Goal: Task Accomplishment & Management: Use online tool/utility

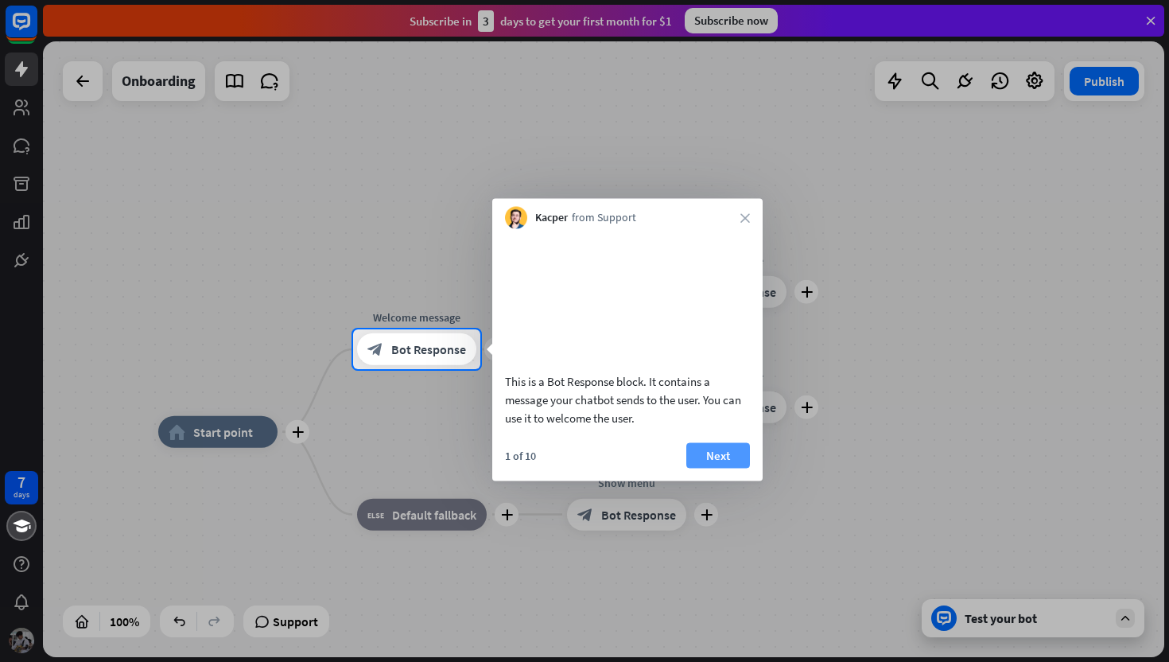
click at [721, 468] on button "Next" at bounding box center [718, 454] width 64 height 25
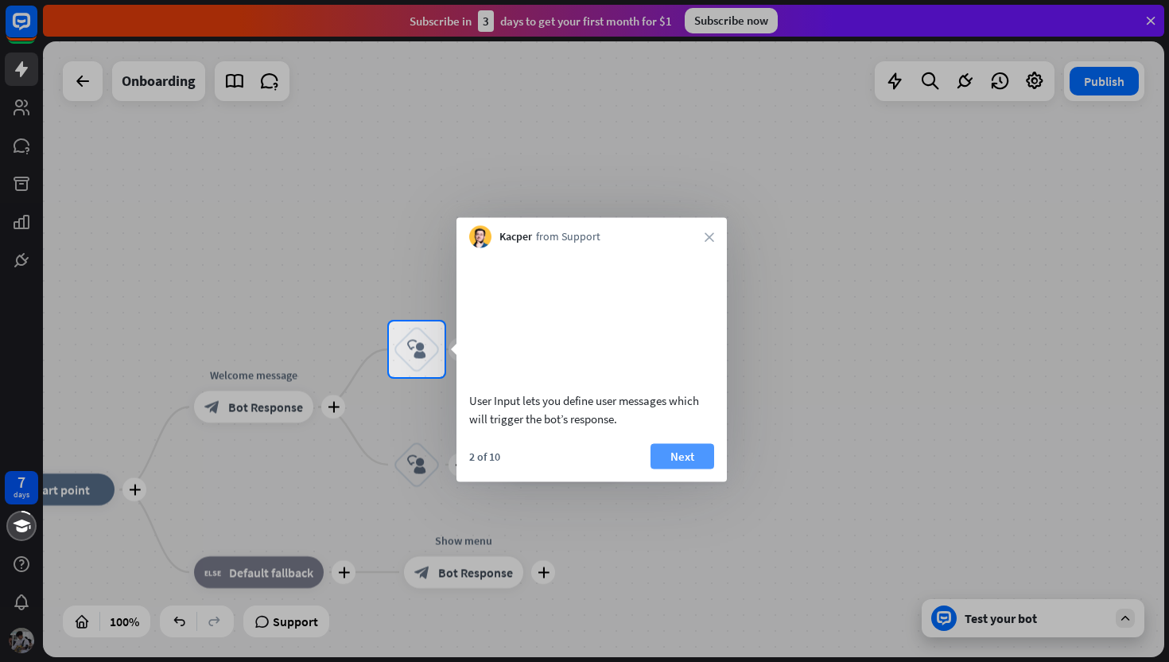
click at [683, 449] on button "Next" at bounding box center [682, 455] width 64 height 25
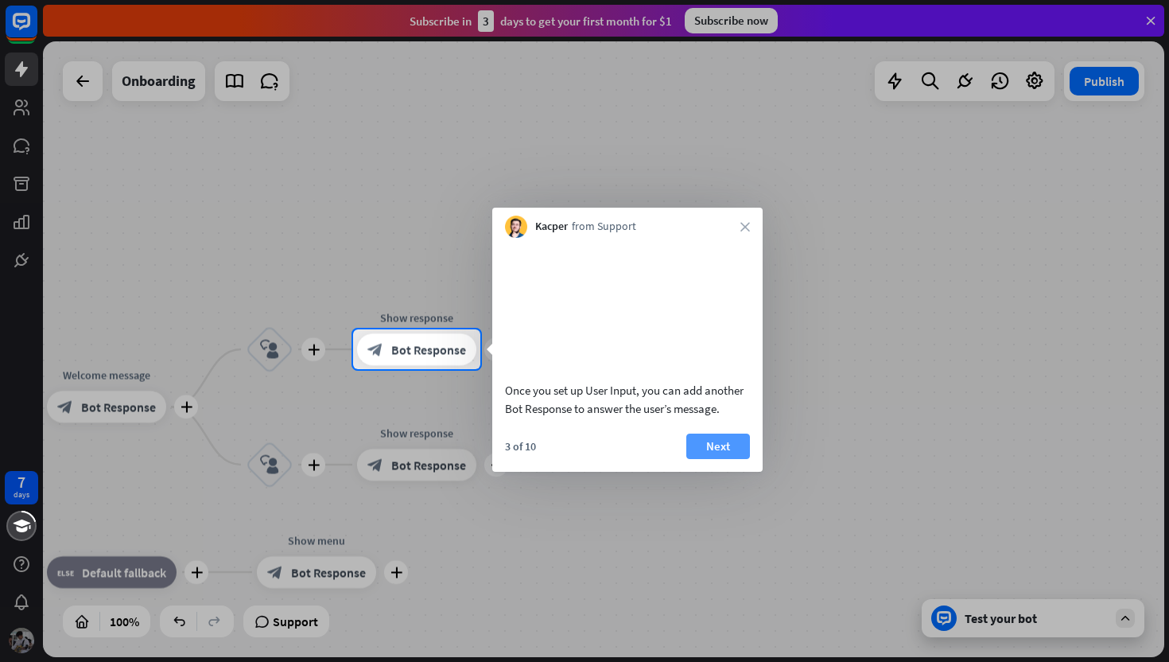
click at [713, 456] on button "Next" at bounding box center [718, 445] width 64 height 25
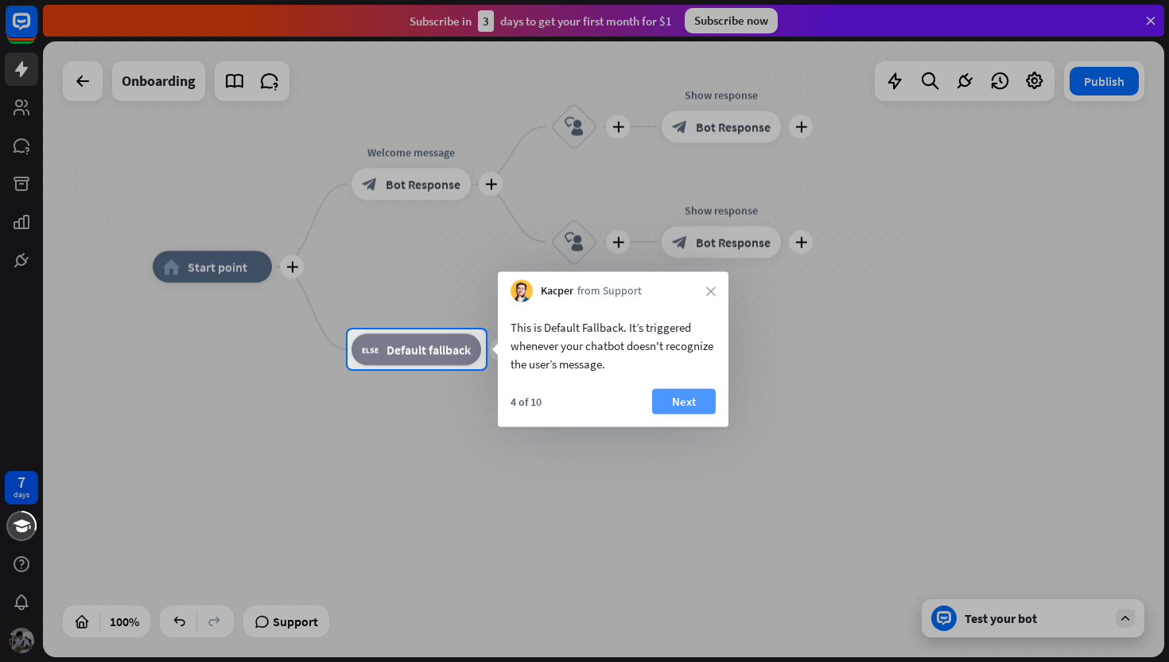
click at [704, 398] on button "Next" at bounding box center [684, 401] width 64 height 25
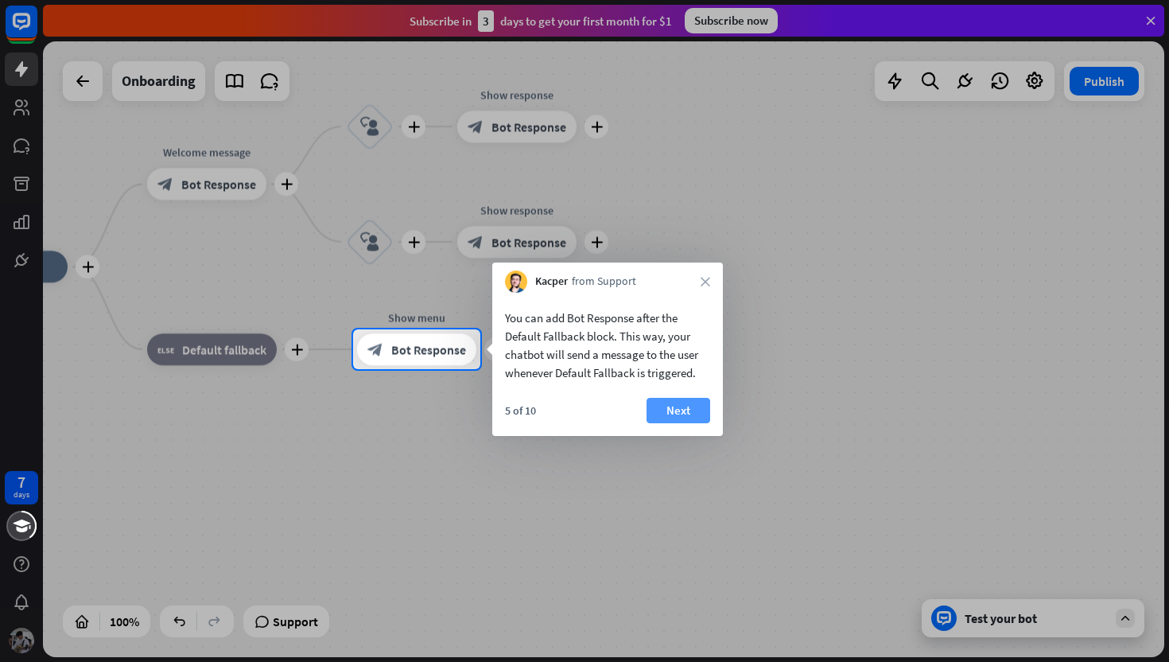
click at [676, 407] on button "Next" at bounding box center [678, 410] width 64 height 25
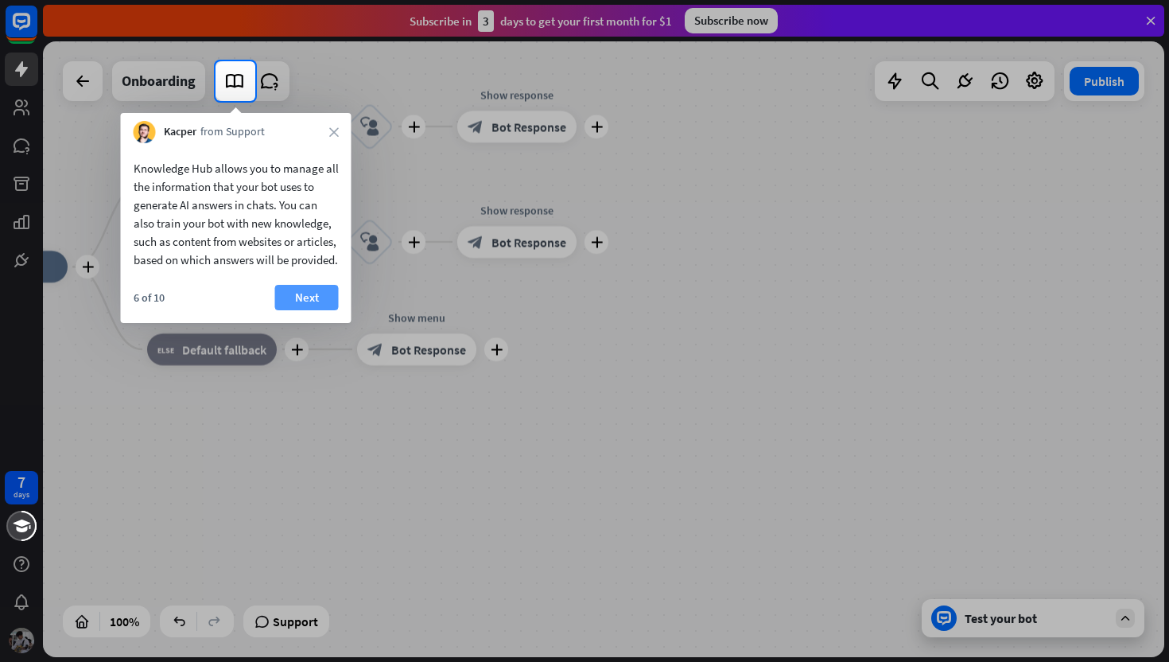
click at [311, 310] on button "Next" at bounding box center [307, 297] width 64 height 25
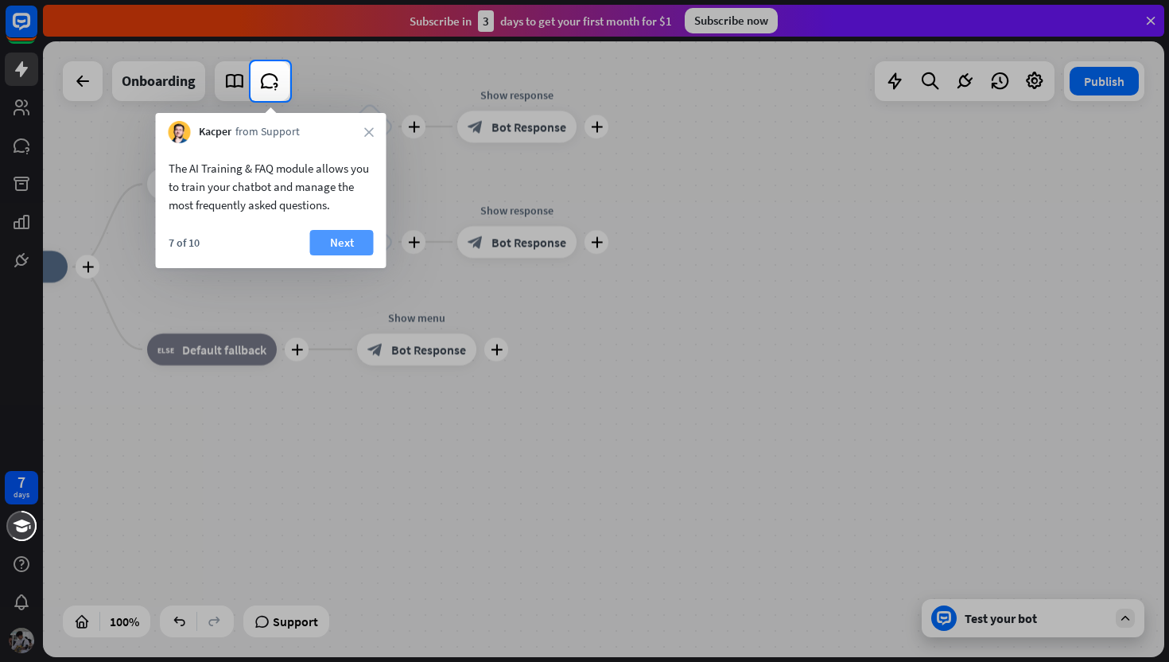
click at [342, 235] on button "Next" at bounding box center [342, 242] width 64 height 25
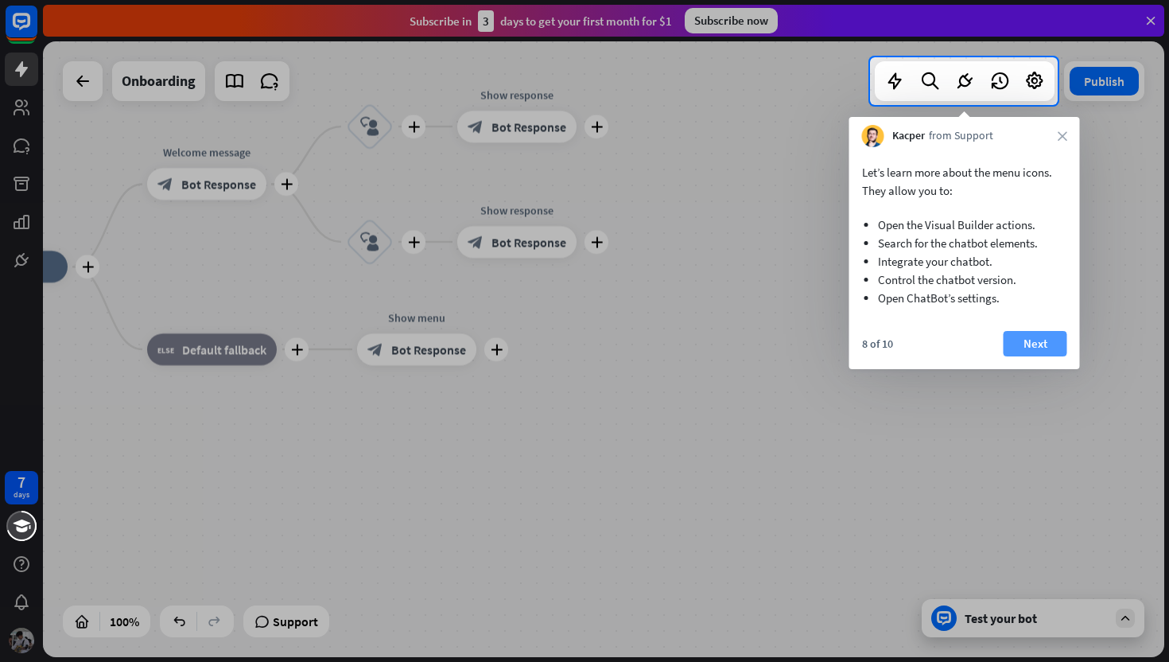
click at [1049, 350] on button "Next" at bounding box center [1035, 343] width 64 height 25
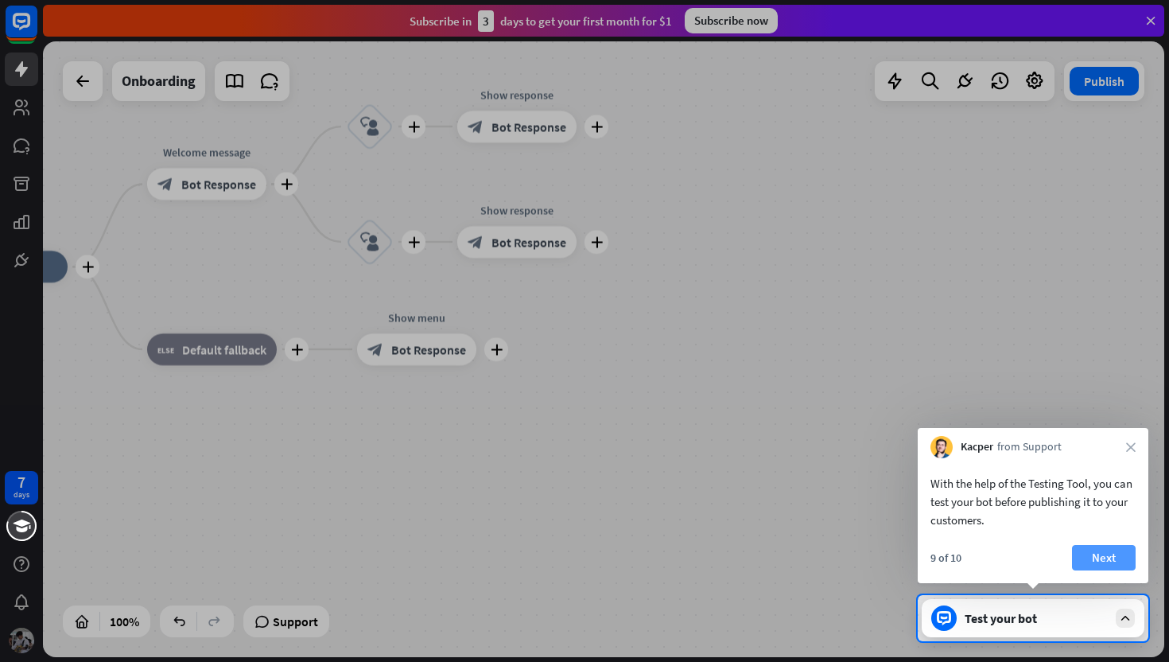
click at [1119, 553] on button "Next" at bounding box center [1104, 557] width 64 height 25
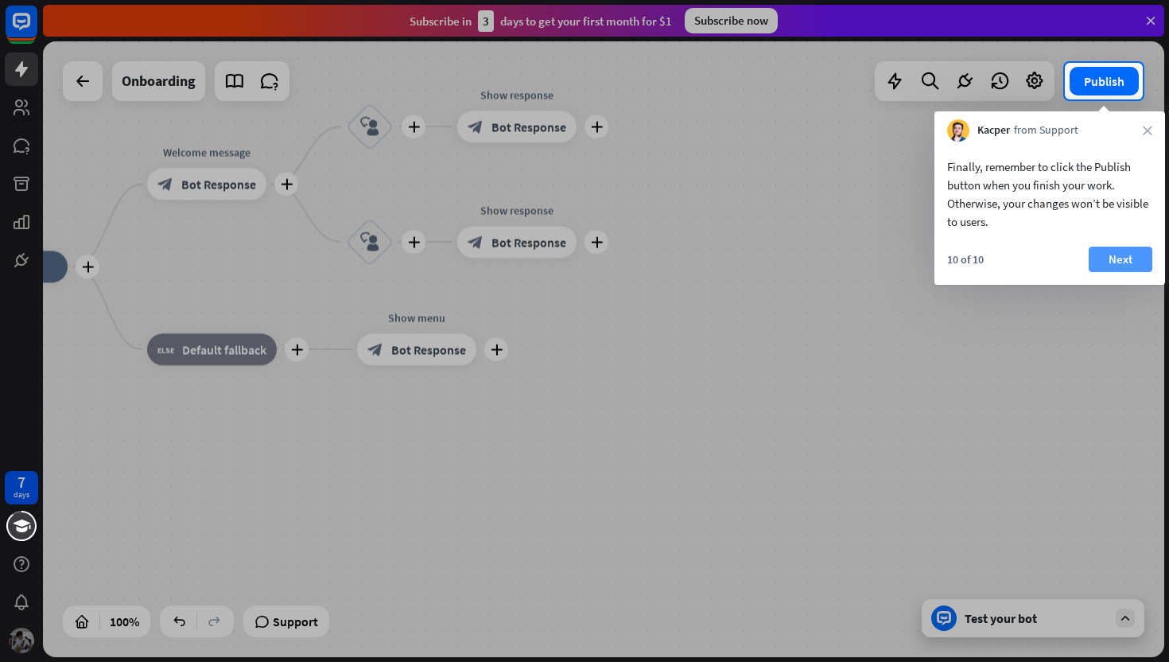
click at [1117, 267] on button "Next" at bounding box center [1120, 258] width 64 height 25
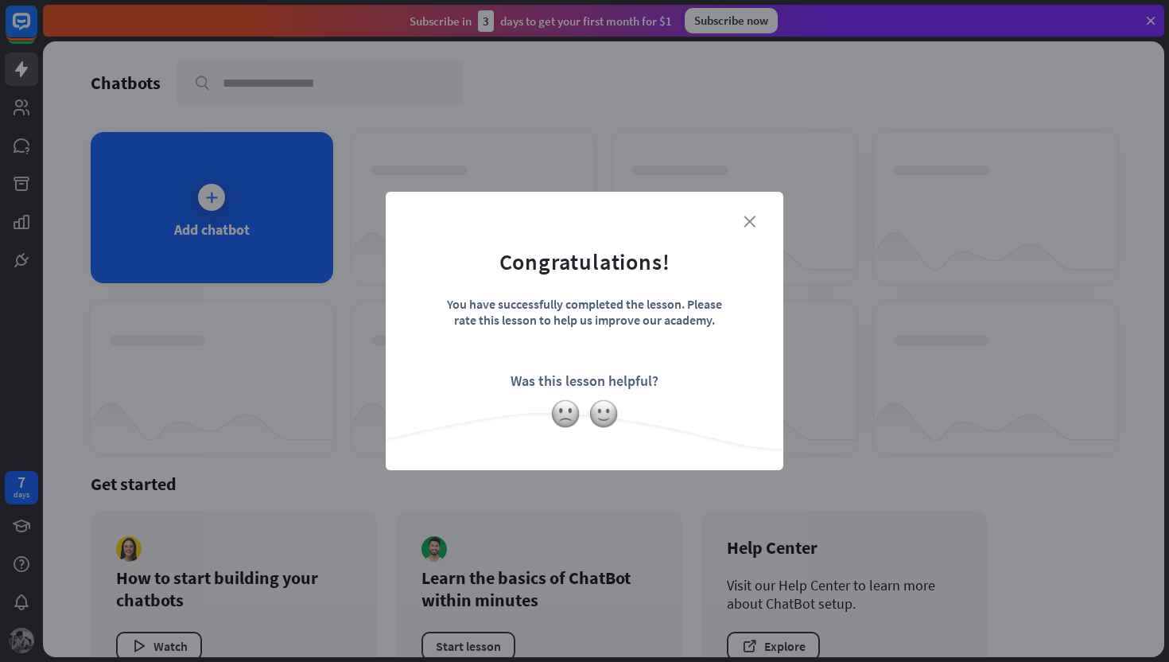
click at [747, 218] on icon "close" at bounding box center [749, 221] width 12 height 12
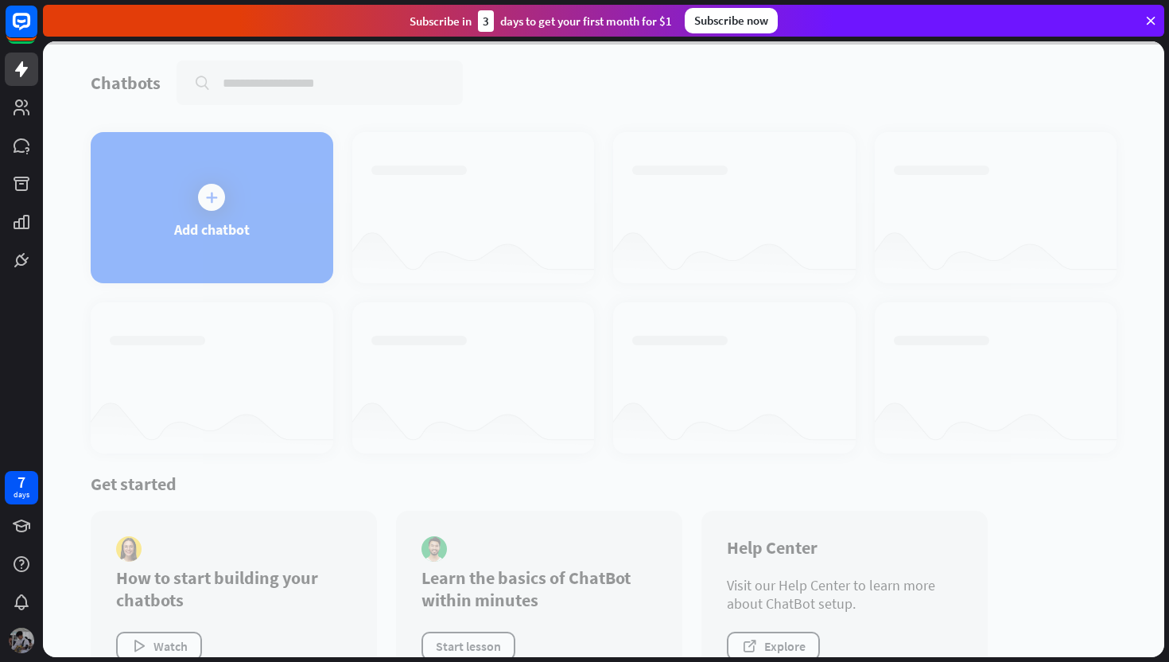
click at [203, 179] on div at bounding box center [603, 348] width 1121 height 615
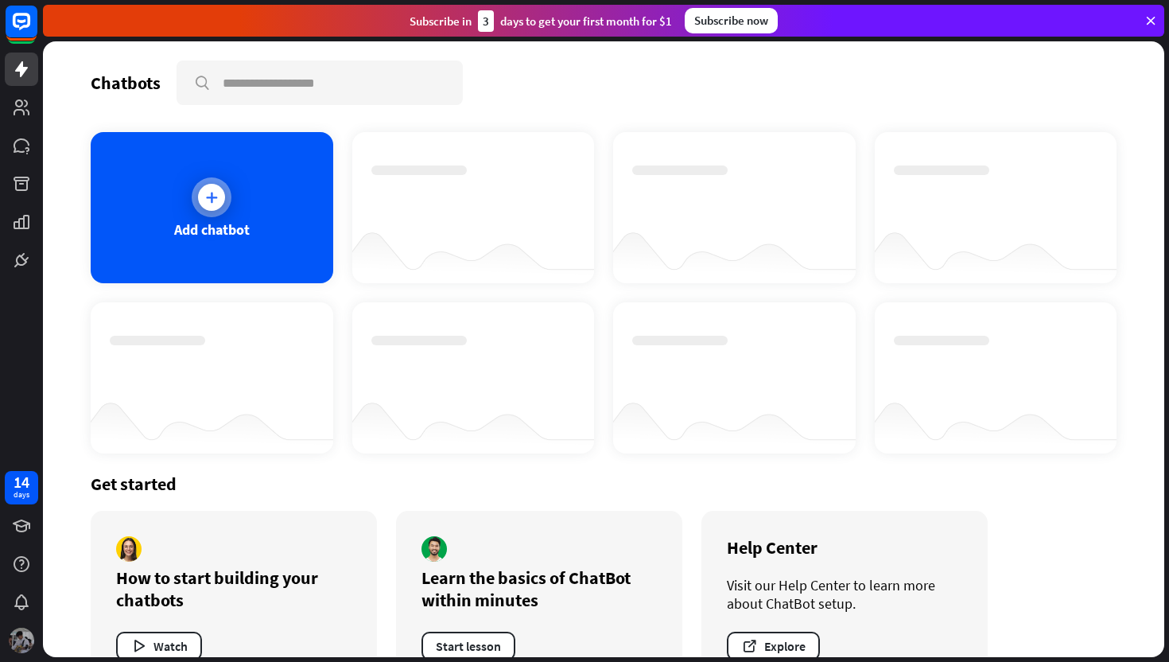
click at [250, 220] on div "Add chatbot" at bounding box center [212, 229] width 76 height 18
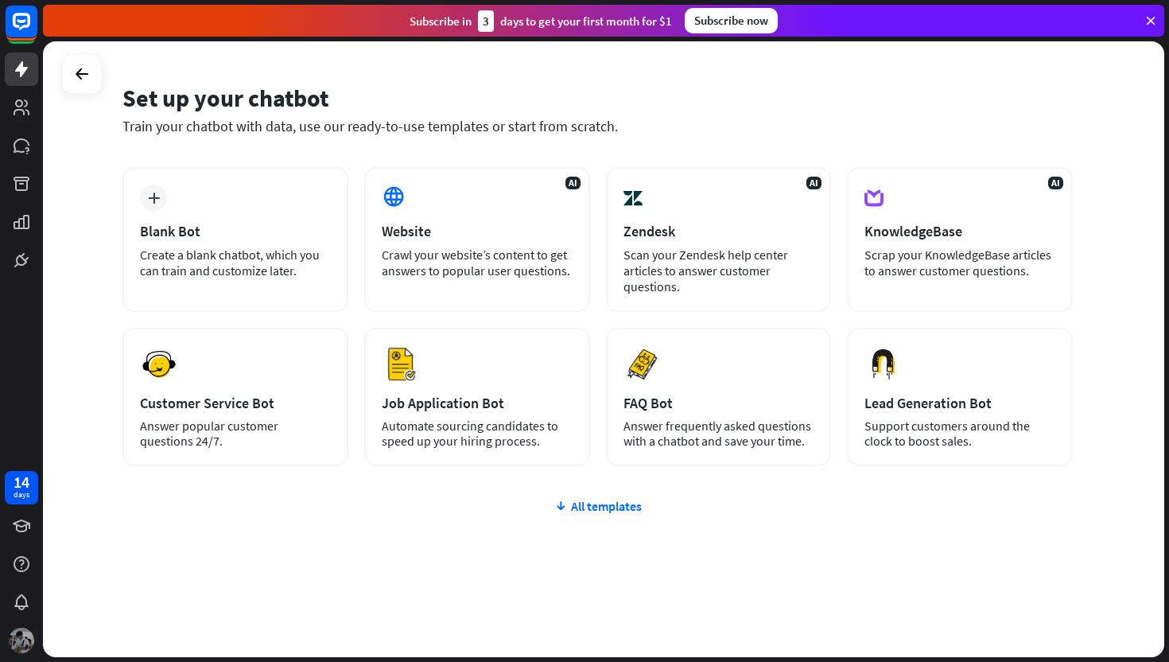
scroll to position [42, 0]
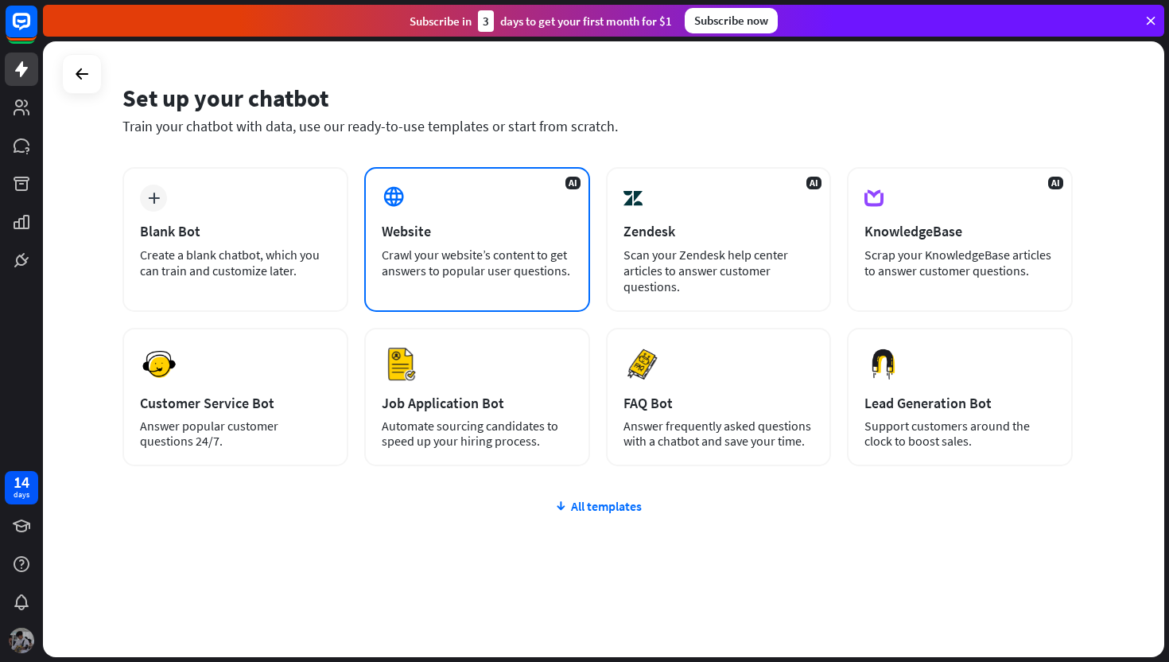
click at [518, 289] on div "AI Website Crawl your website’s content to get answers to popular user question…" at bounding box center [477, 239] width 226 height 145
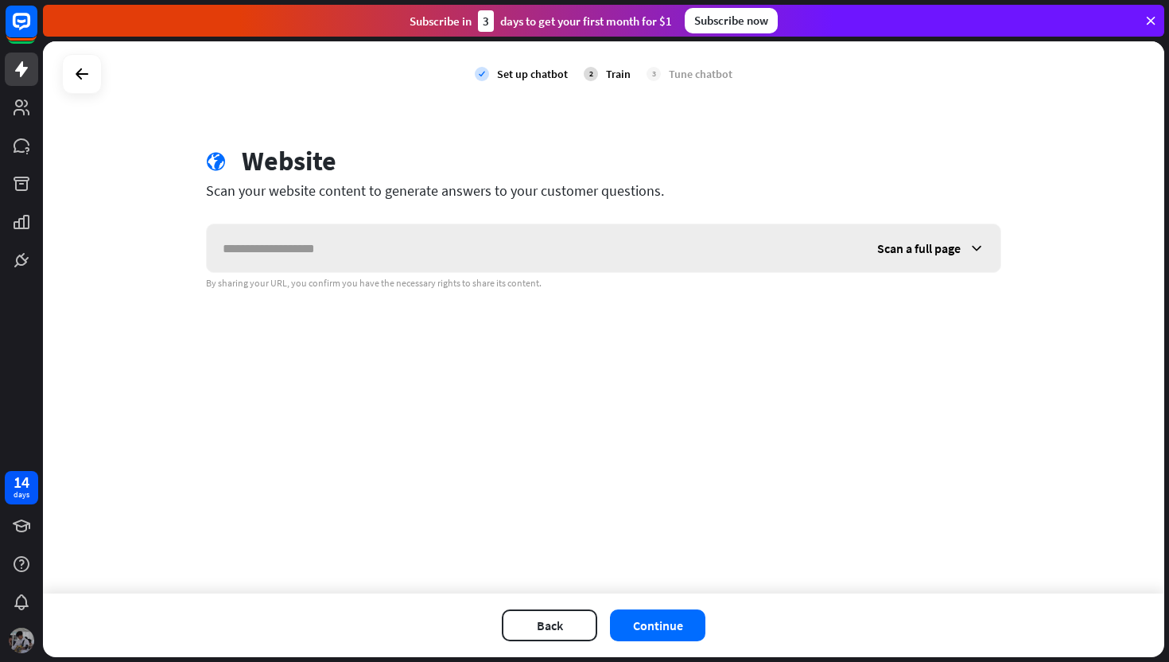
click at [913, 246] on span "Scan a full page" at bounding box center [918, 248] width 83 height 16
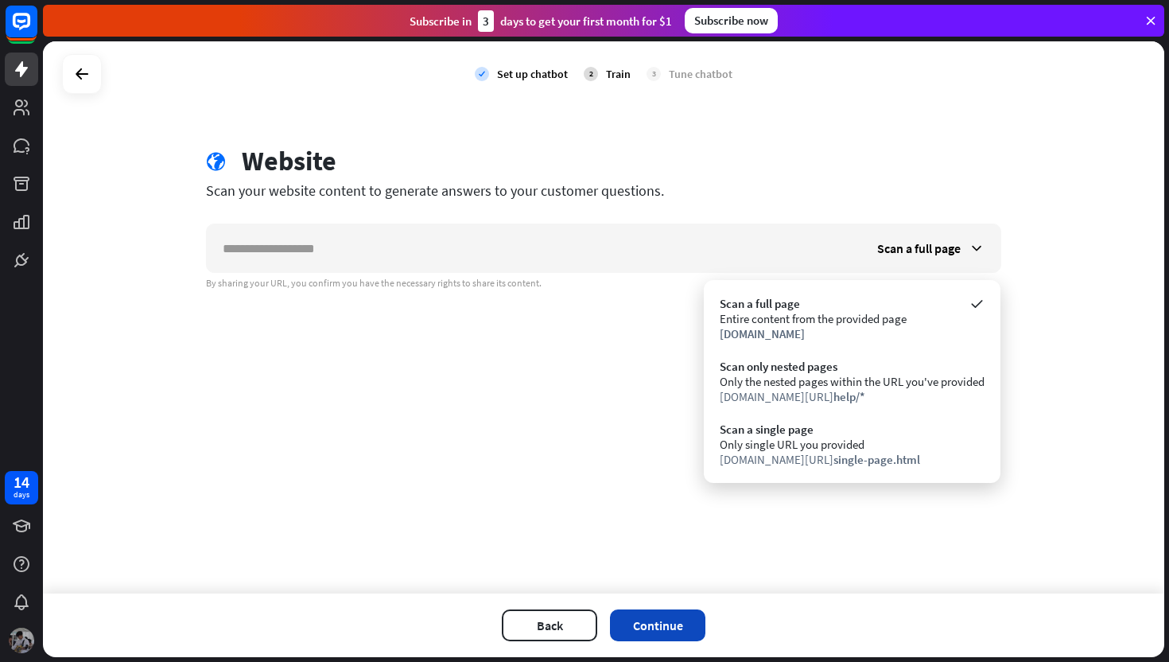
click at [662, 617] on button "Continue" at bounding box center [657, 625] width 95 height 32
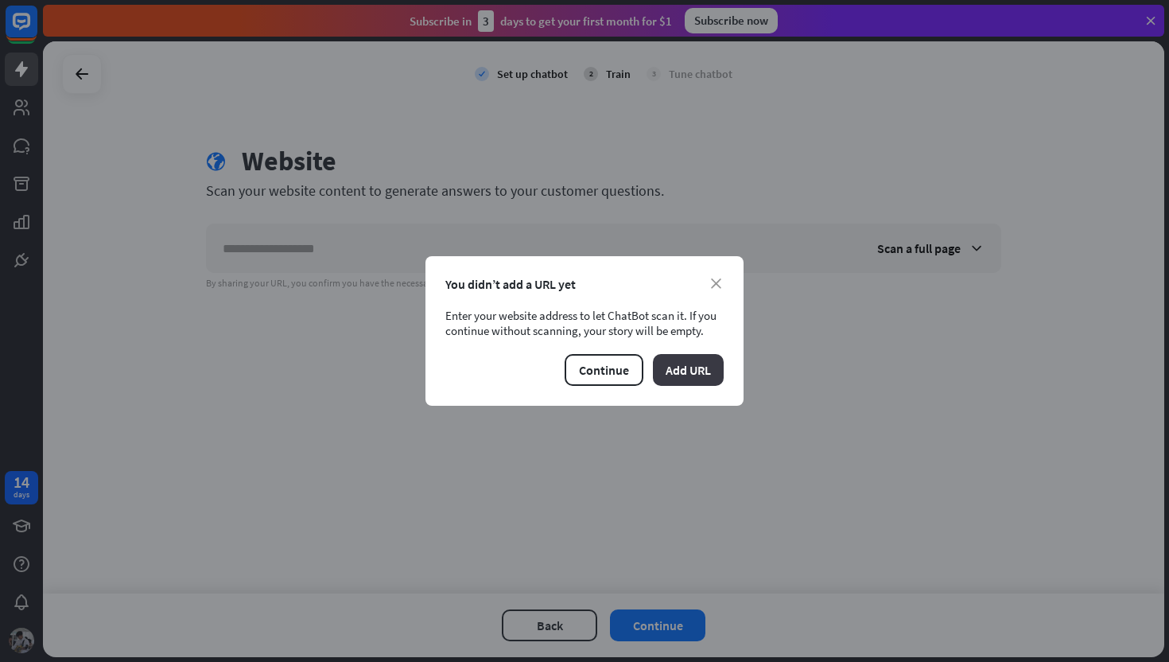
click at [688, 376] on button "Add URL" at bounding box center [688, 370] width 71 height 32
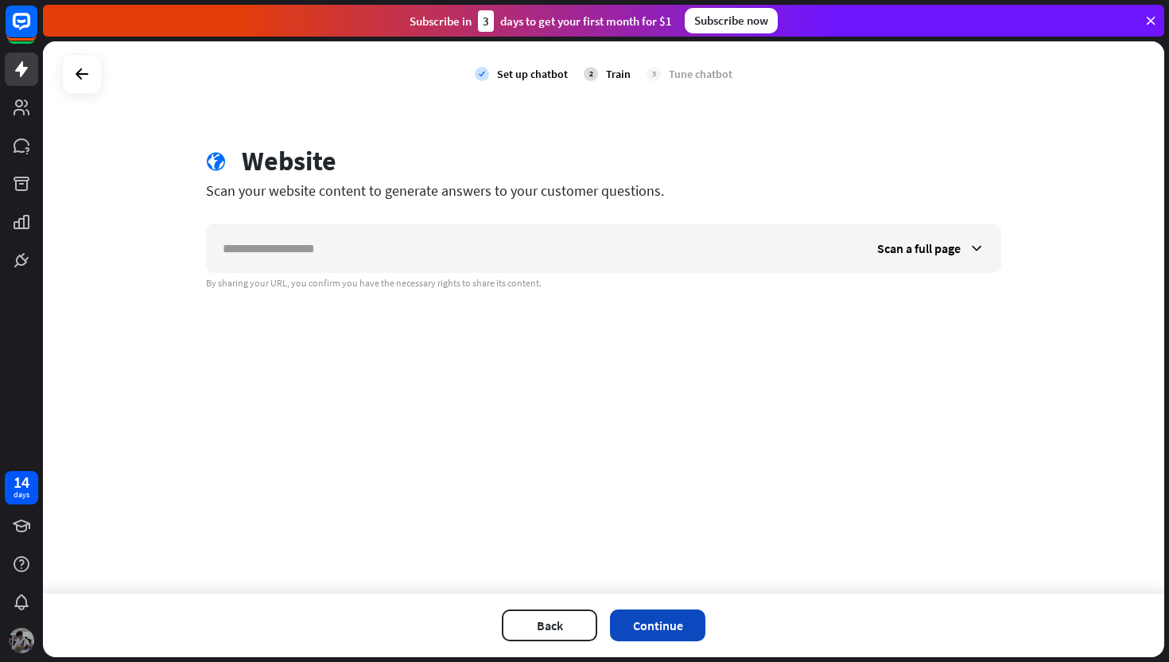
click at [677, 617] on button "Continue" at bounding box center [657, 625] width 95 height 32
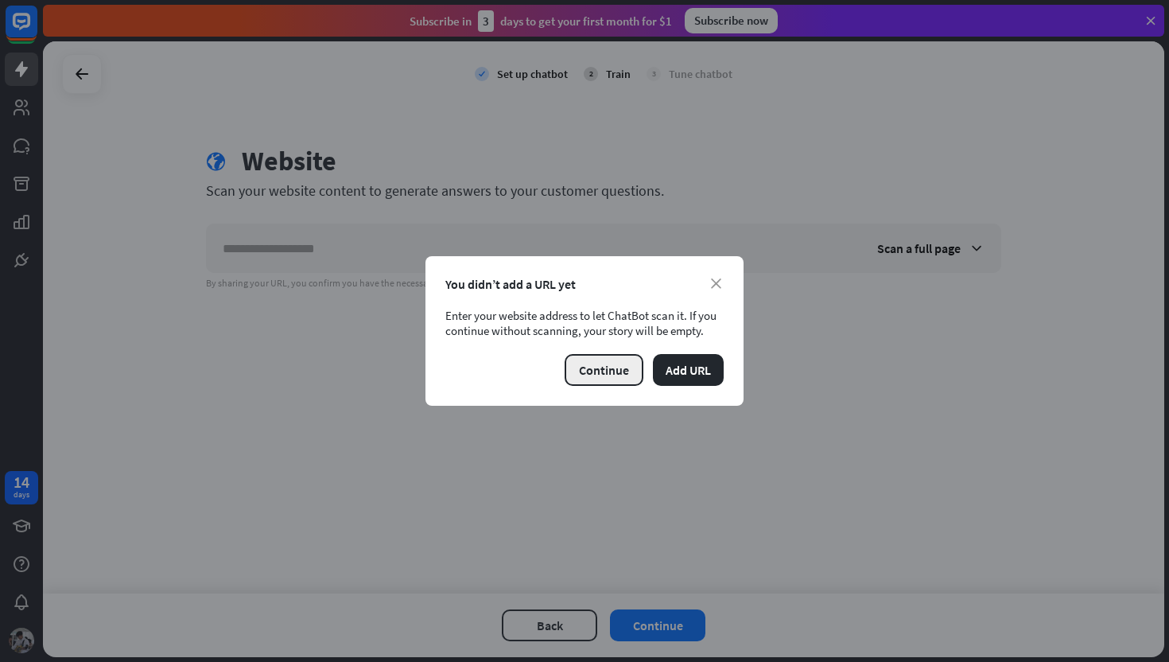
click at [600, 380] on button "Continue" at bounding box center [604, 370] width 79 height 32
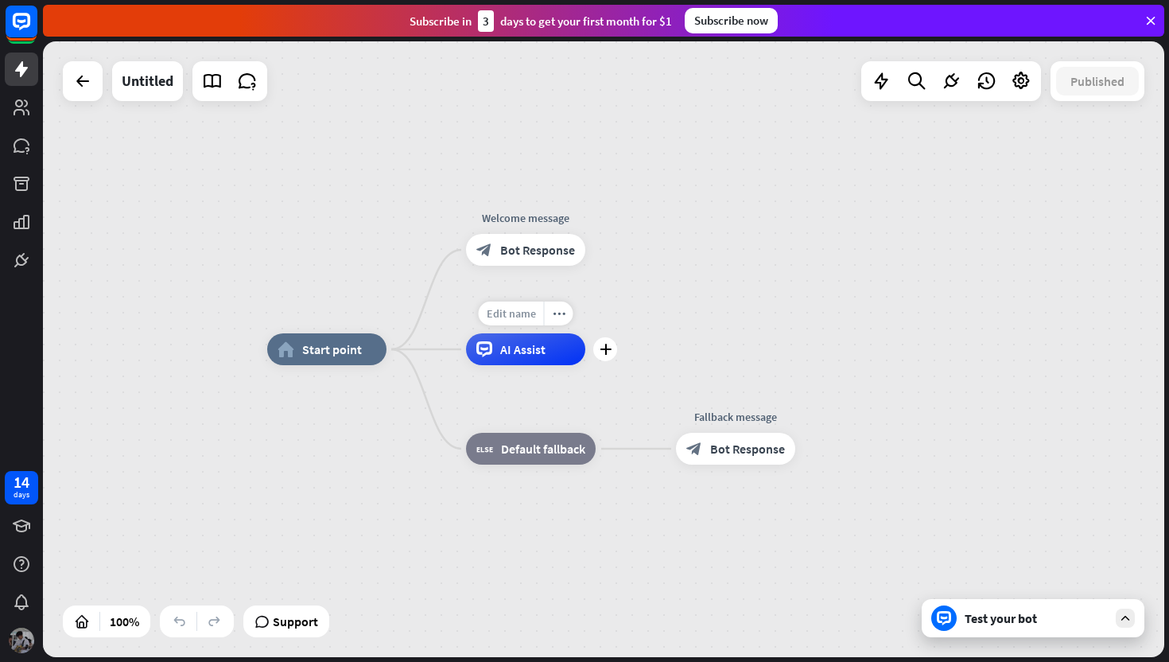
click at [522, 316] on span "Edit name" at bounding box center [511, 313] width 49 height 14
type input "*******"
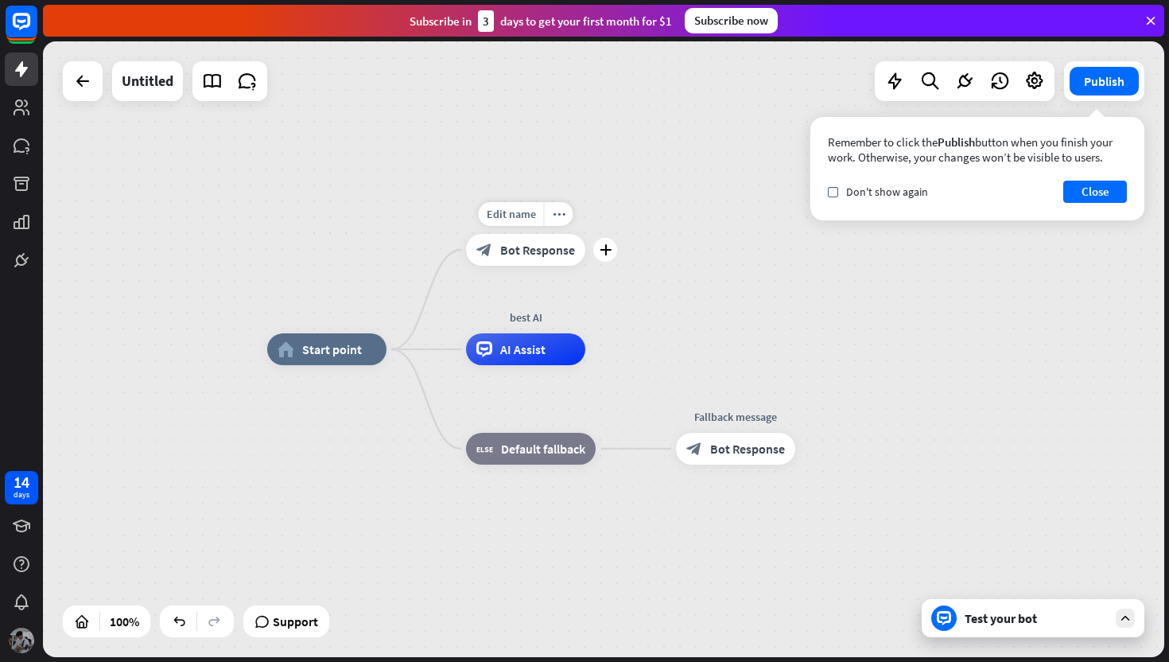
drag, startPoint x: 405, startPoint y: 355, endPoint x: 464, endPoint y: 263, distance: 109.4
click at [403, 355] on div "plus" at bounding box center [406, 349] width 24 height 24
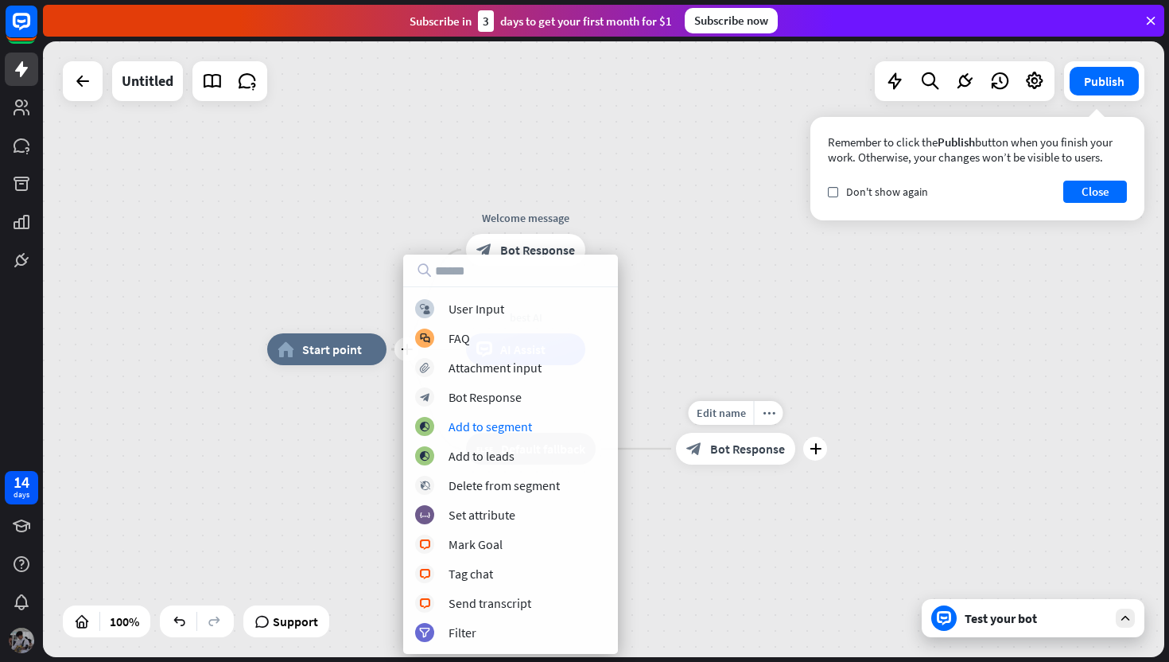
click at [790, 464] on div "Edit name more_horiz plus Fallback message block_bot_response Bot Response" at bounding box center [735, 449] width 119 height 32
